Goal: Task Accomplishment & Management: Manage account settings

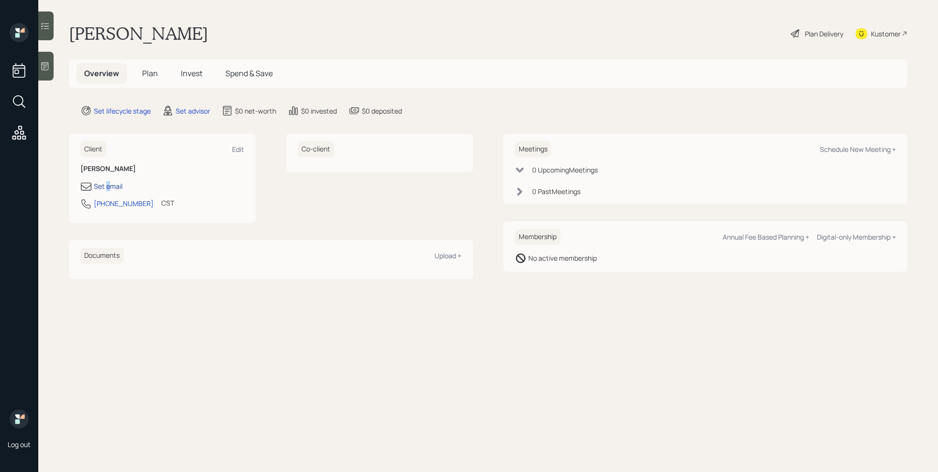
click at [108, 186] on div "Set email" at bounding box center [108, 186] width 29 height 10
select select "America/Chicago"
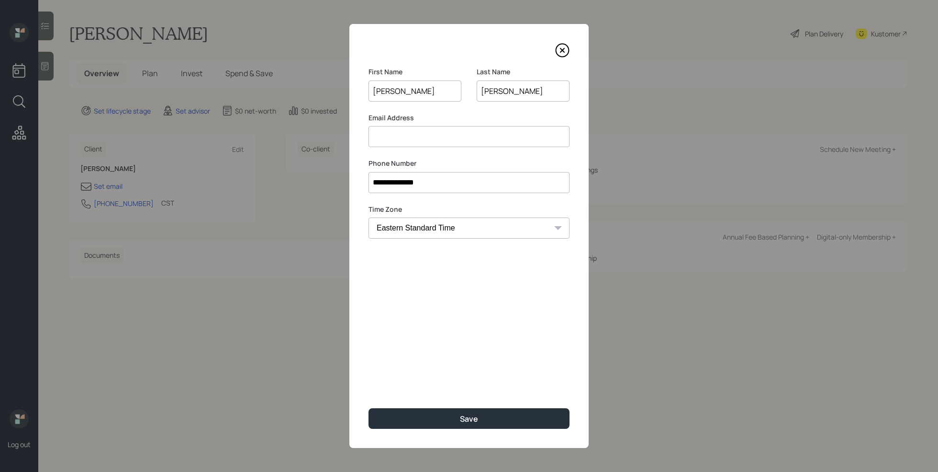
click at [547, 136] on input at bounding box center [469, 136] width 201 height 21
paste input "stankowskiwi@gmail.com"
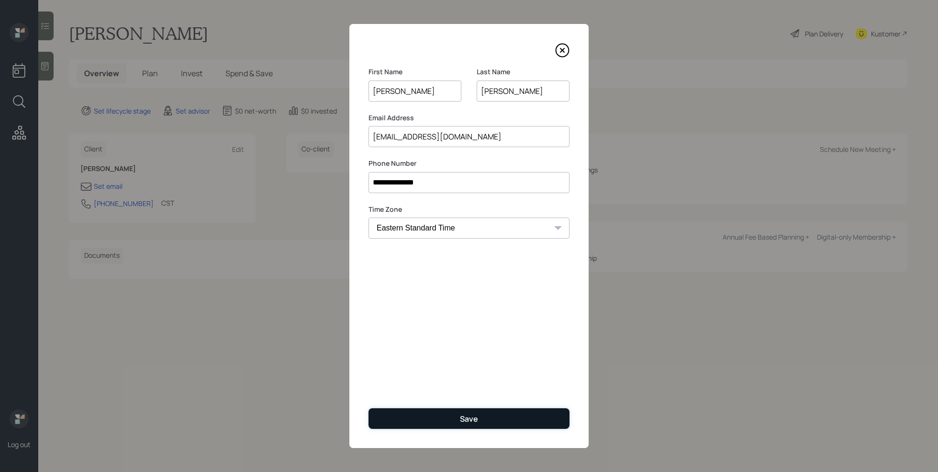
click at [492, 422] on button "Save" at bounding box center [469, 418] width 201 height 21
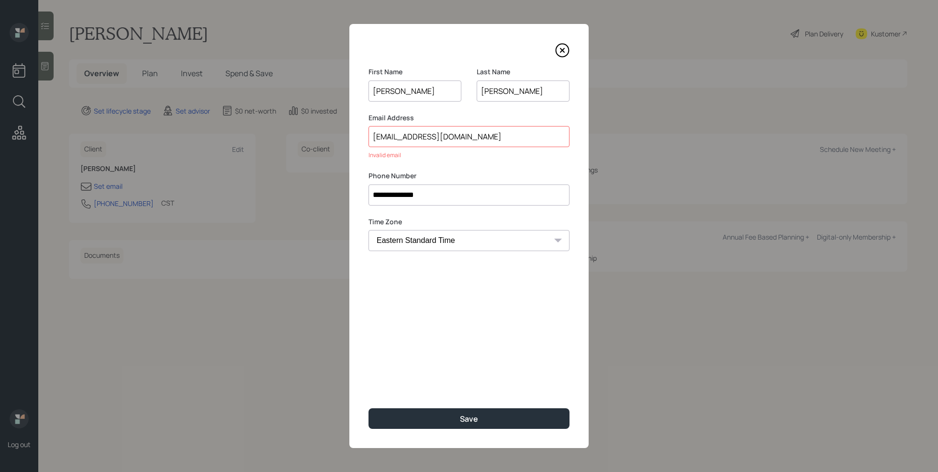
click at [376, 136] on input "stankowskiwi@gmail.com" at bounding box center [469, 136] width 201 height 21
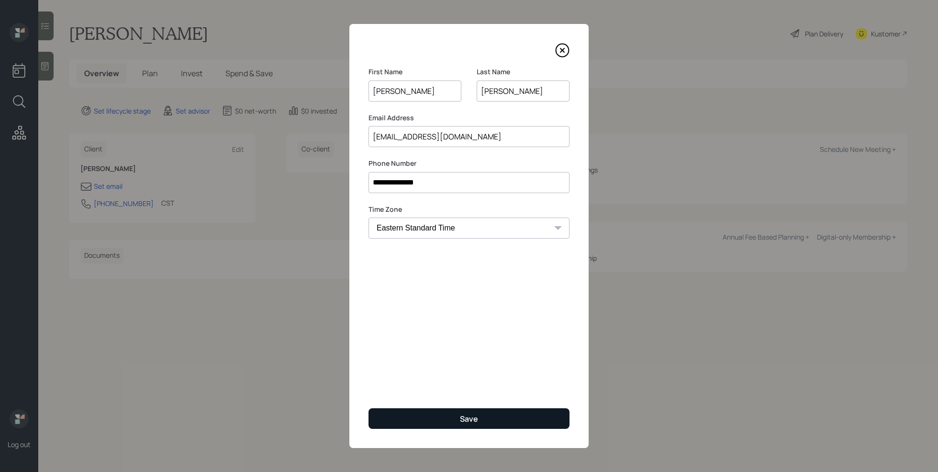
type input "stankowskiwi@gmail.com"
click at [443, 424] on button "Save" at bounding box center [469, 418] width 201 height 21
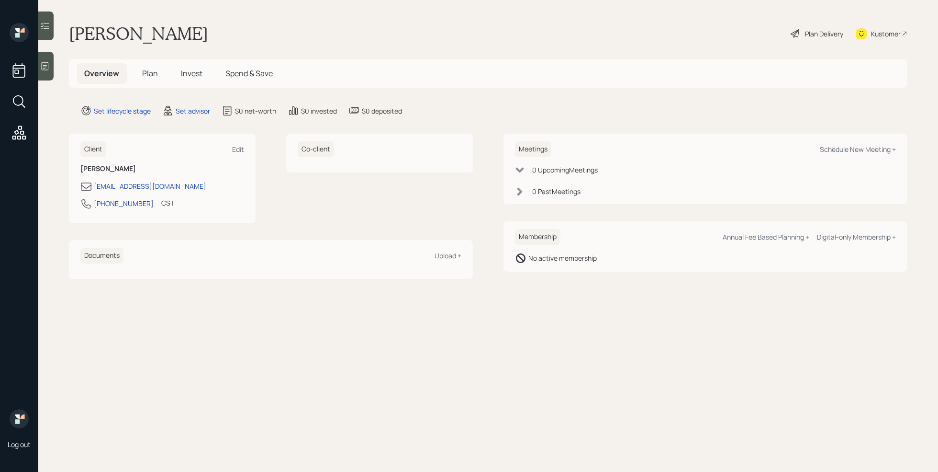
click at [892, 35] on div "Kustomer" at bounding box center [886, 34] width 30 height 10
